Goal: Ask a question

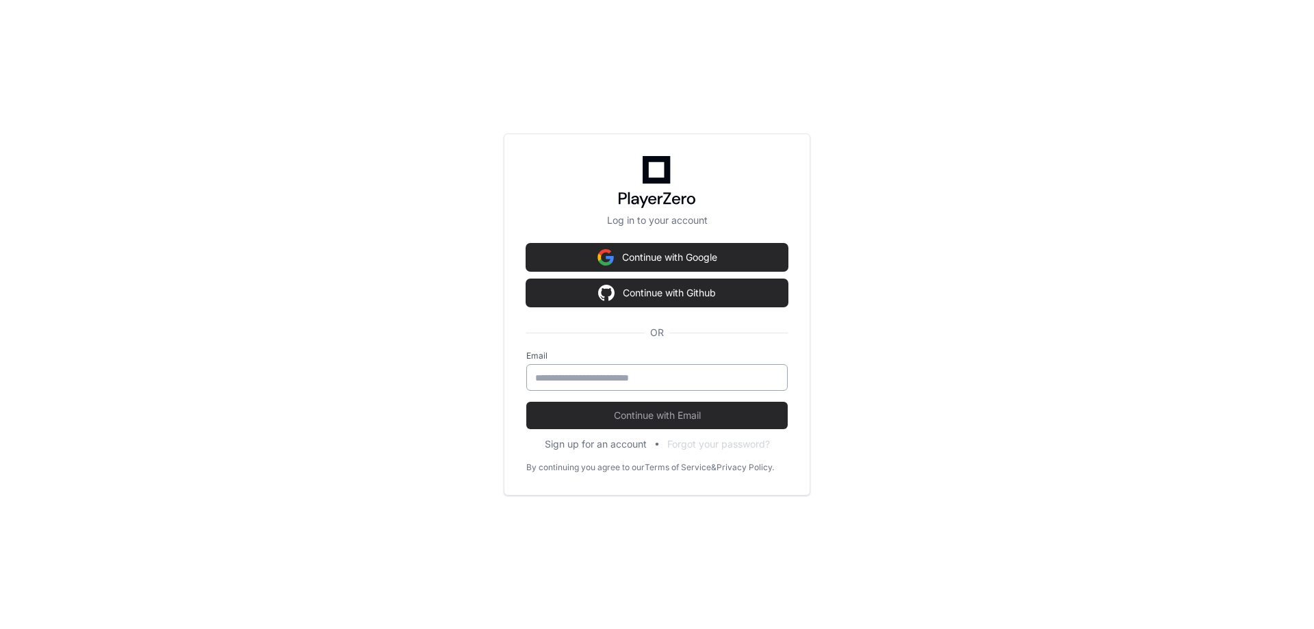
click at [641, 384] on input "email" at bounding box center [657, 378] width 244 height 14
type input "**********"
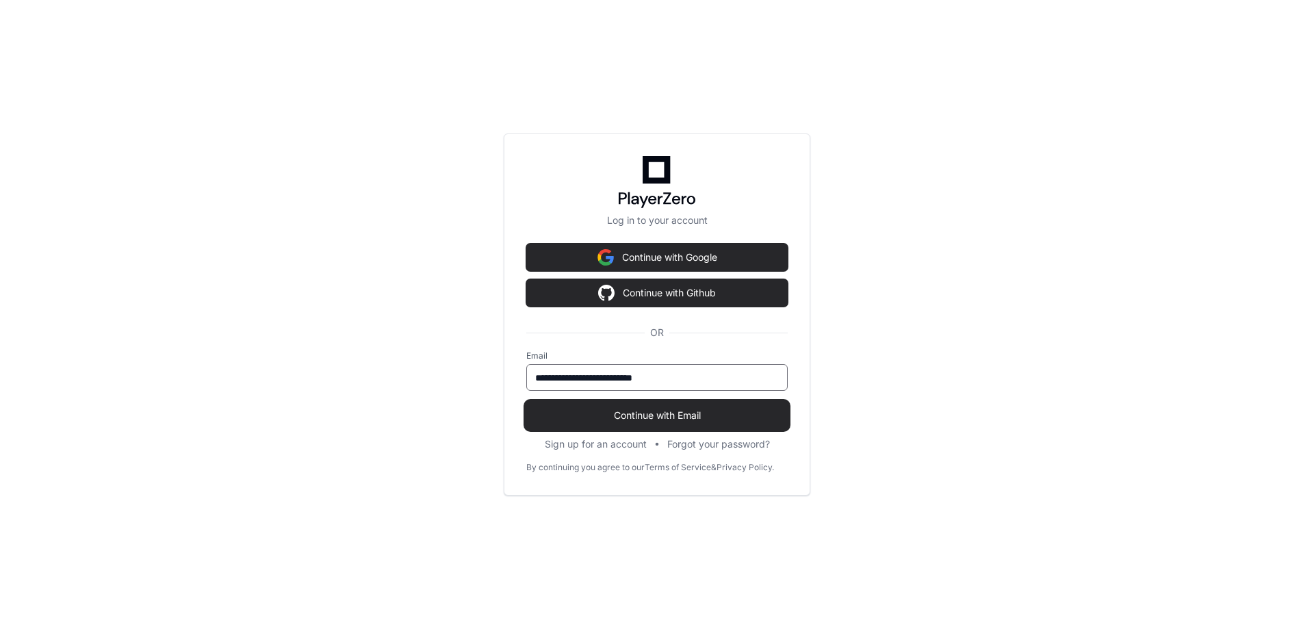
click at [654, 422] on button "Continue with Email" at bounding box center [656, 415] width 261 height 27
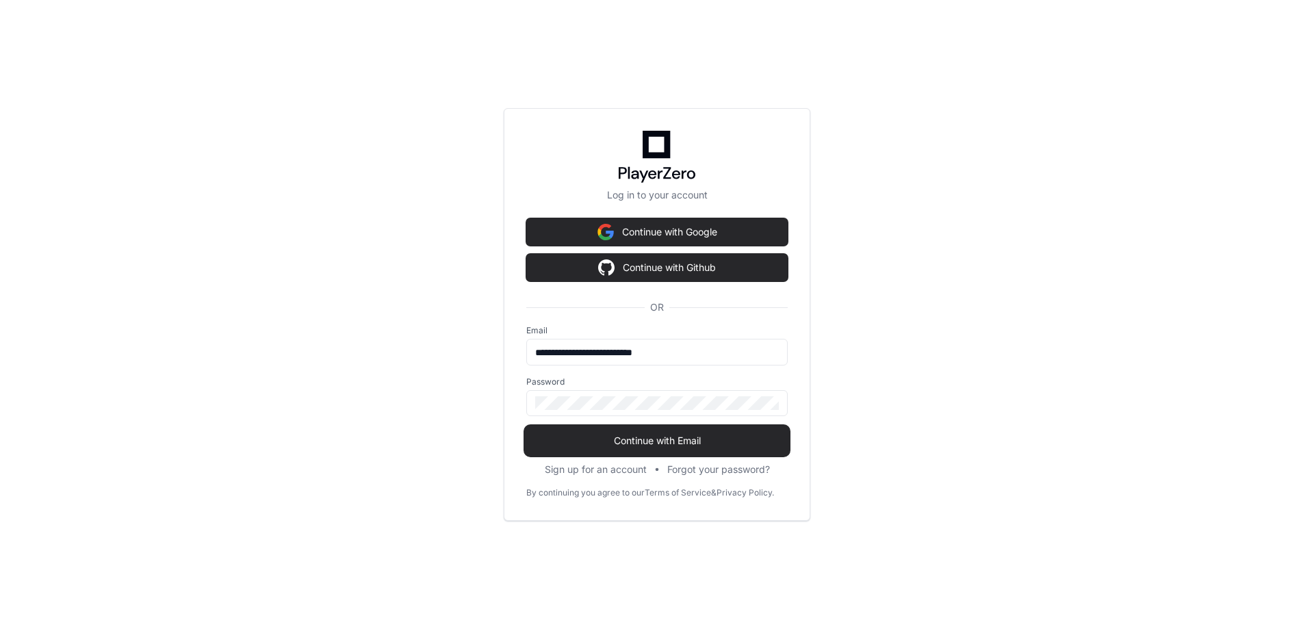
click at [654, 441] on span "Continue with Email" at bounding box center [656, 441] width 261 height 14
click at [647, 443] on span "Continue with Email" at bounding box center [656, 441] width 261 height 14
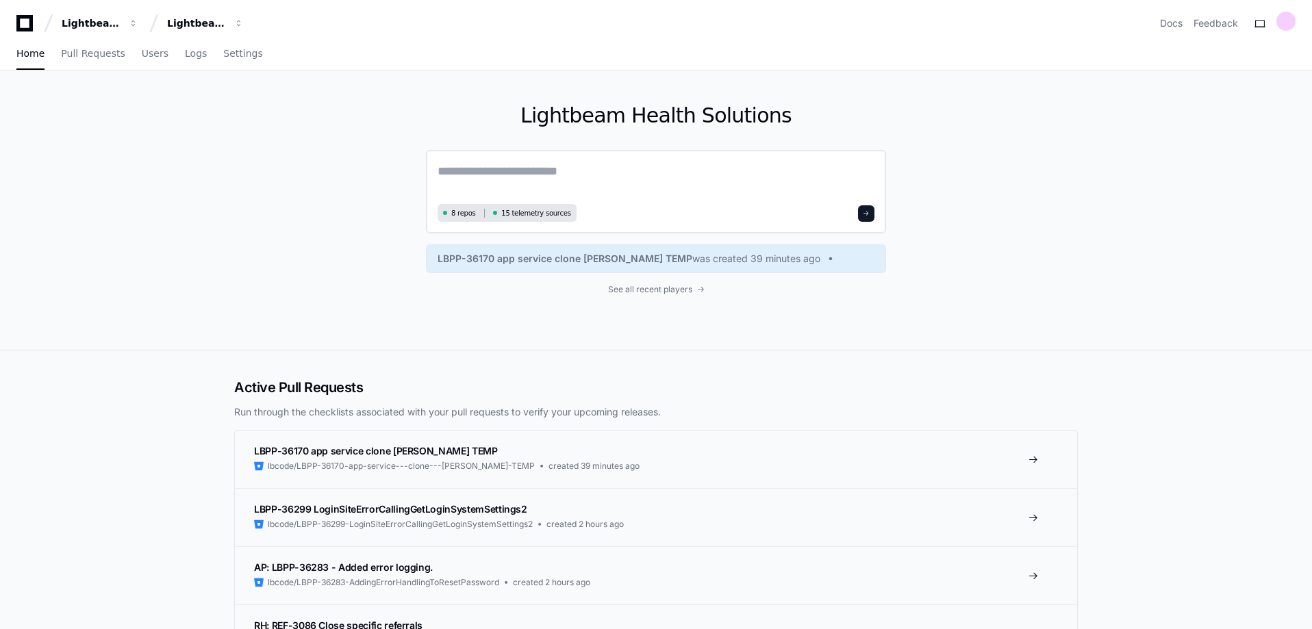
click at [513, 162] on textarea at bounding box center [655, 181] width 437 height 38
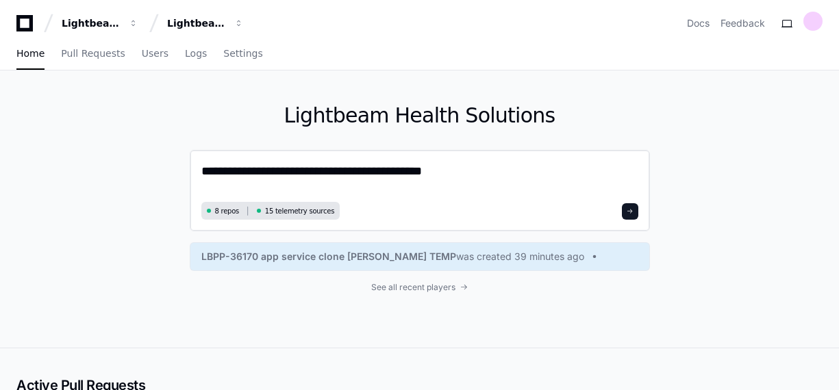
type textarea "**********"
click at [630, 211] on span at bounding box center [629, 211] width 7 height 7
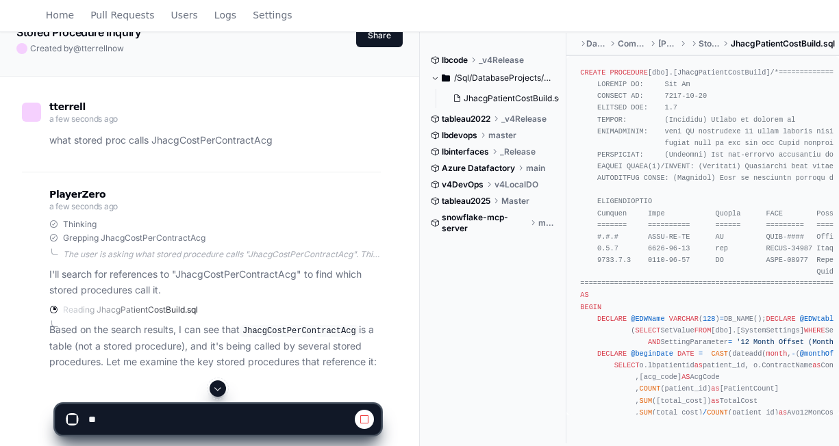
scroll to position [91, 0]
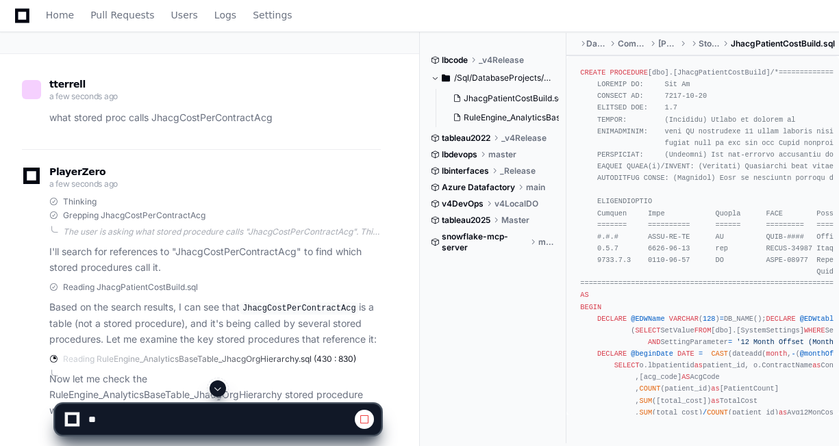
click at [361, 420] on span at bounding box center [364, 419] width 11 height 11
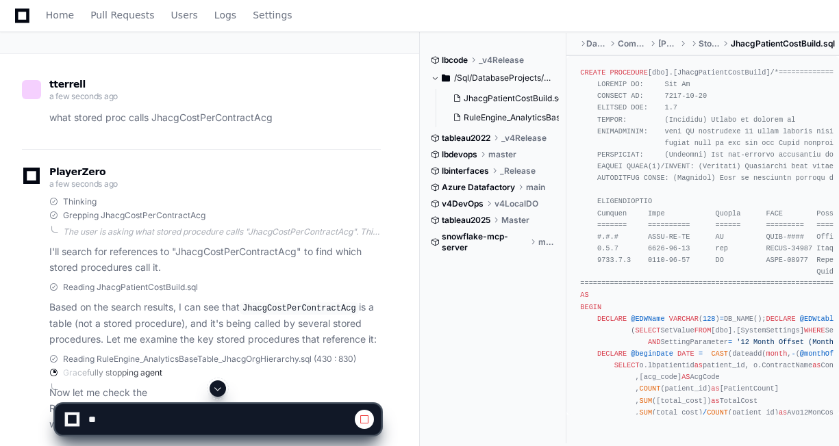
click at [271, 116] on p "what stored proc calls JhacgCostPerContractAcg" at bounding box center [214, 118] width 331 height 16
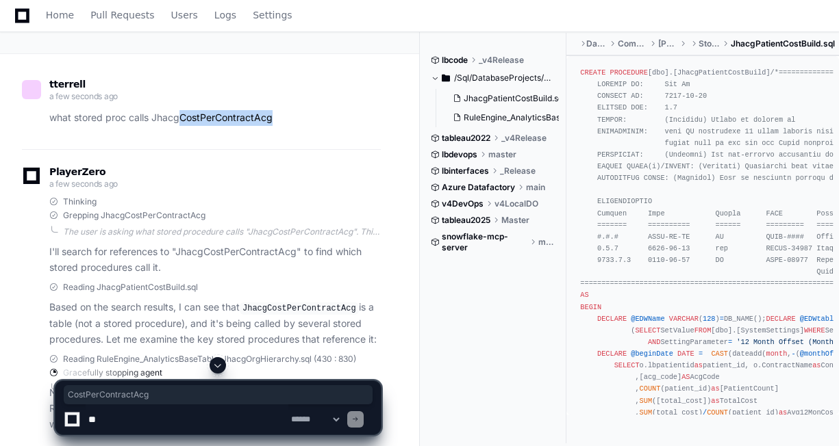
drag, startPoint x: 275, startPoint y: 118, endPoint x: 179, endPoint y: 120, distance: 95.9
click at [179, 120] on p "what stored proc calls JhacgCostPerContractAcg" at bounding box center [214, 118] width 331 height 16
click at [159, 421] on textarea at bounding box center [187, 420] width 203 height 30
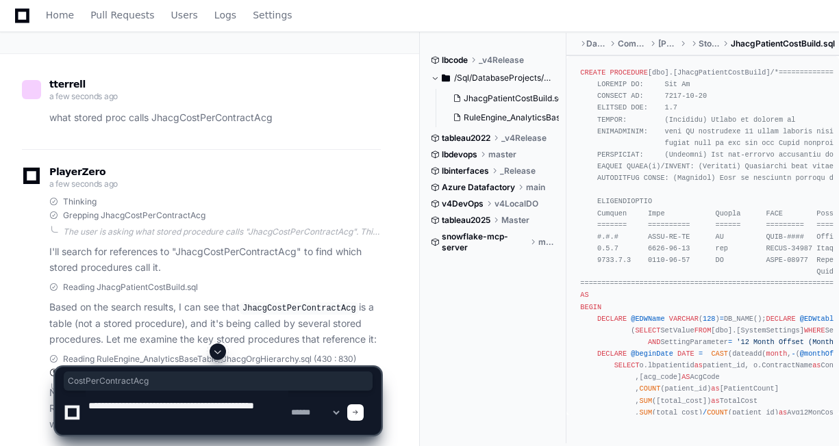
type textarea "**********"
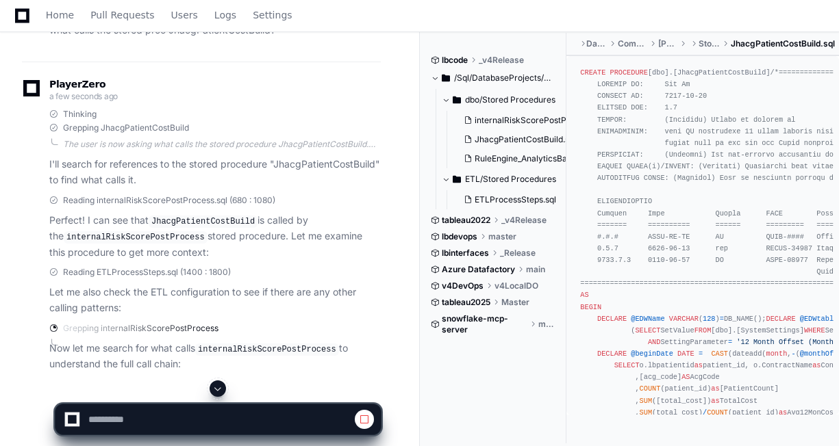
scroll to position [636, 0]
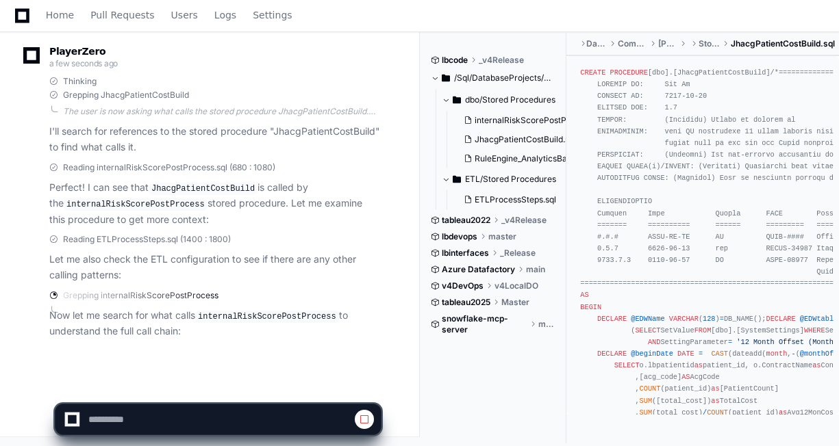
click at [365, 422] on span at bounding box center [364, 419] width 11 height 11
